Goal: Transaction & Acquisition: Purchase product/service

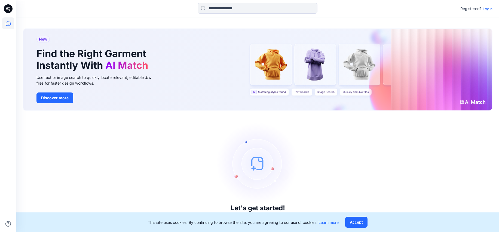
click at [486, 11] on p "Login" at bounding box center [488, 9] width 10 height 6
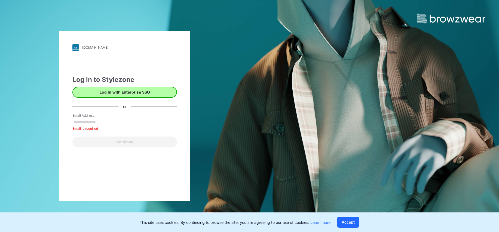
drag, startPoint x: 106, startPoint y: 86, endPoint x: 108, endPoint y: 93, distance: 7.5
click at [106, 86] on div "Log in with Enterprise SSO" at bounding box center [124, 91] width 105 height 13
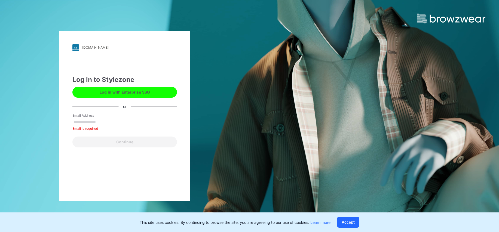
click at [109, 95] on button "Log in with Enterprise SSO" at bounding box center [124, 92] width 105 height 11
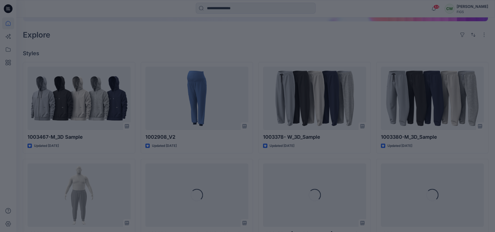
scroll to position [109, 0]
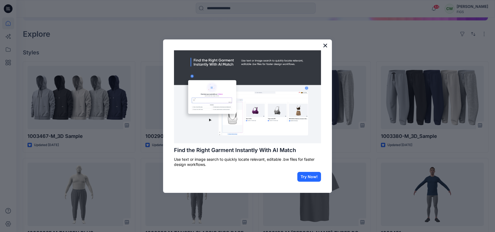
click at [326, 46] on button "×" at bounding box center [325, 45] width 5 height 9
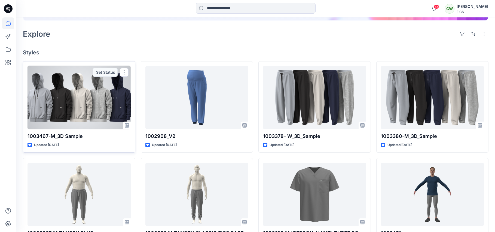
click at [119, 95] on div at bounding box center [78, 98] width 103 height 64
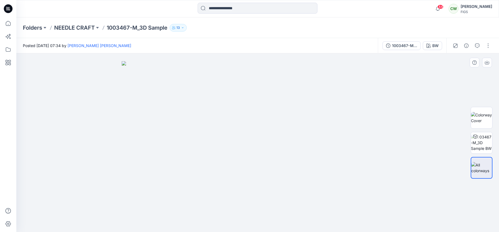
click at [323, 160] on img at bounding box center [258, 146] width 272 height 171
click at [482, 120] on img at bounding box center [481, 117] width 21 height 11
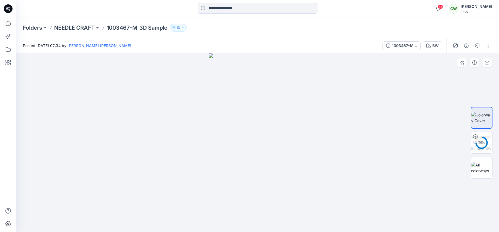
drag, startPoint x: 398, startPoint y: 151, endPoint x: 428, endPoint y: 149, distance: 30.3
click at [428, 149] on div at bounding box center [257, 142] width 483 height 179
click at [477, 142] on img at bounding box center [481, 142] width 21 height 17
